Goal: Entertainment & Leisure: Consume media (video, audio)

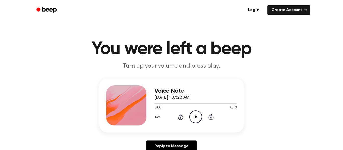
click at [192, 112] on icon "Play Audio" at bounding box center [195, 117] width 13 height 13
click at [196, 114] on icon "Play Audio" at bounding box center [195, 117] width 13 height 13
click at [198, 118] on icon "Play Audio" at bounding box center [195, 117] width 13 height 13
click at [199, 117] on icon "Play Audio" at bounding box center [195, 117] width 13 height 13
click at [194, 115] on icon "Play Audio" at bounding box center [195, 117] width 13 height 13
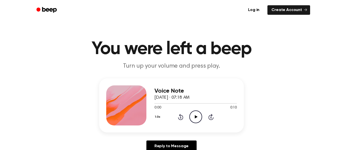
click at [193, 114] on icon "Play Audio" at bounding box center [195, 117] width 13 height 13
click at [196, 117] on icon at bounding box center [195, 116] width 3 height 3
click at [196, 116] on icon "Play Audio" at bounding box center [195, 117] width 13 height 13
